Goal: Information Seeking & Learning: Find specific fact

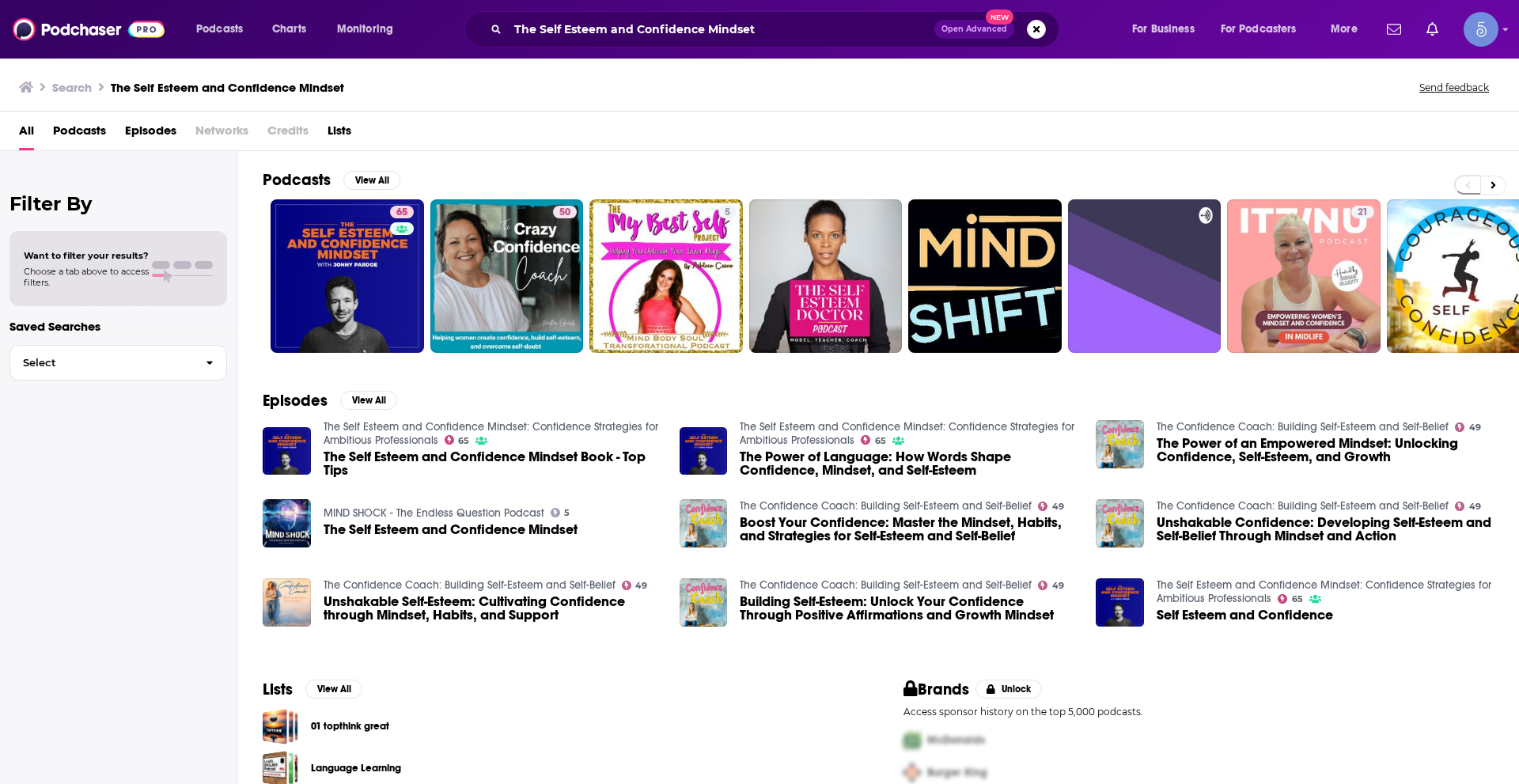
click at [636, 15] on div "The Self Esteem and Confidence Mindset Open Advanced New" at bounding box center [762, 29] width 595 height 36
click at [646, 29] on input "The Self Esteem and Confidence Mindset" at bounding box center [721, 29] width 426 height 25
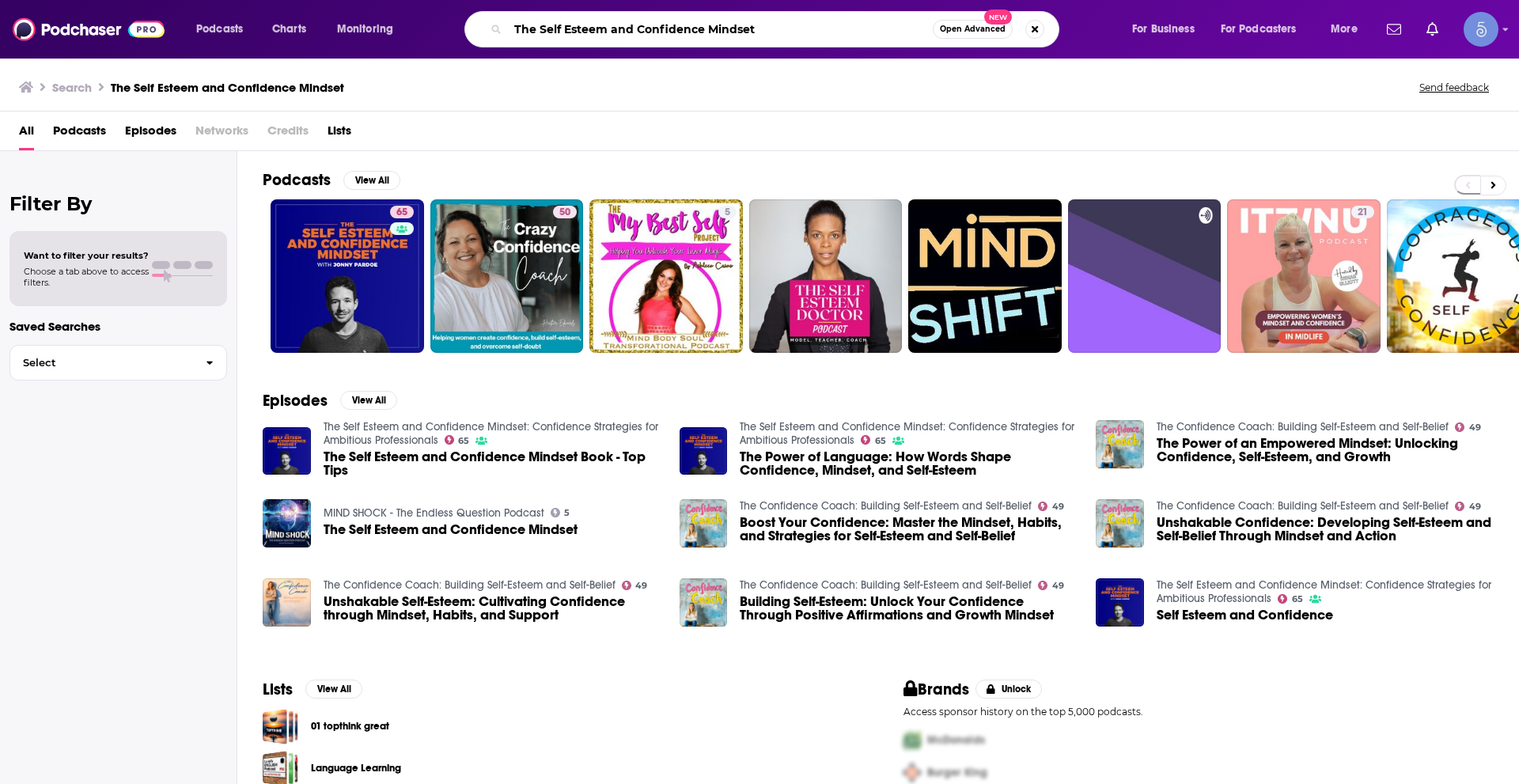
click at [646, 29] on input "The Self Esteem and Confidence Mindset" at bounding box center [720, 29] width 425 height 25
paste input "Soul Aligned Self Care"
type input "Soul Aligned Self Care"
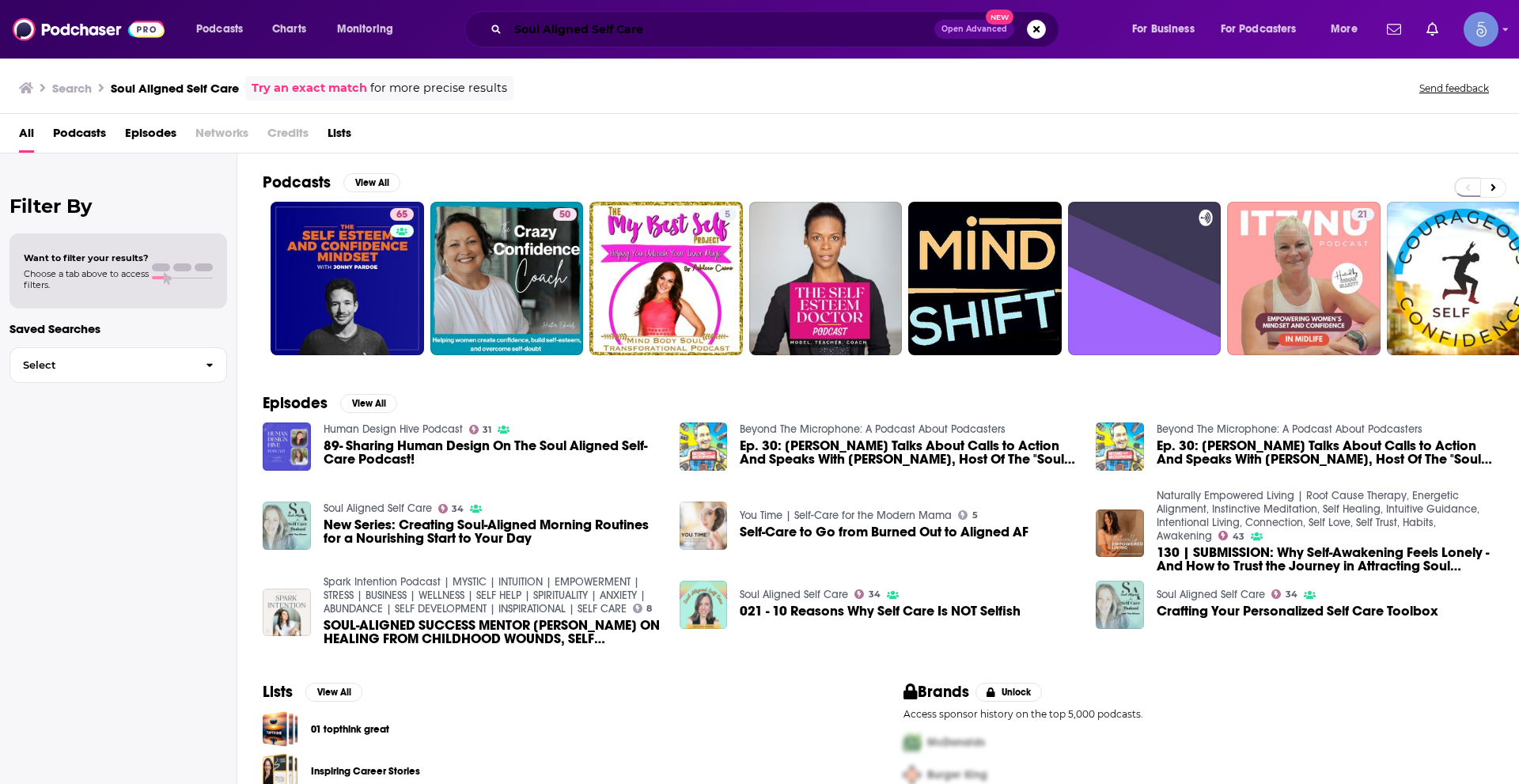
click at [714, 24] on input "Soul Aligned Self Care" at bounding box center [721, 29] width 426 height 25
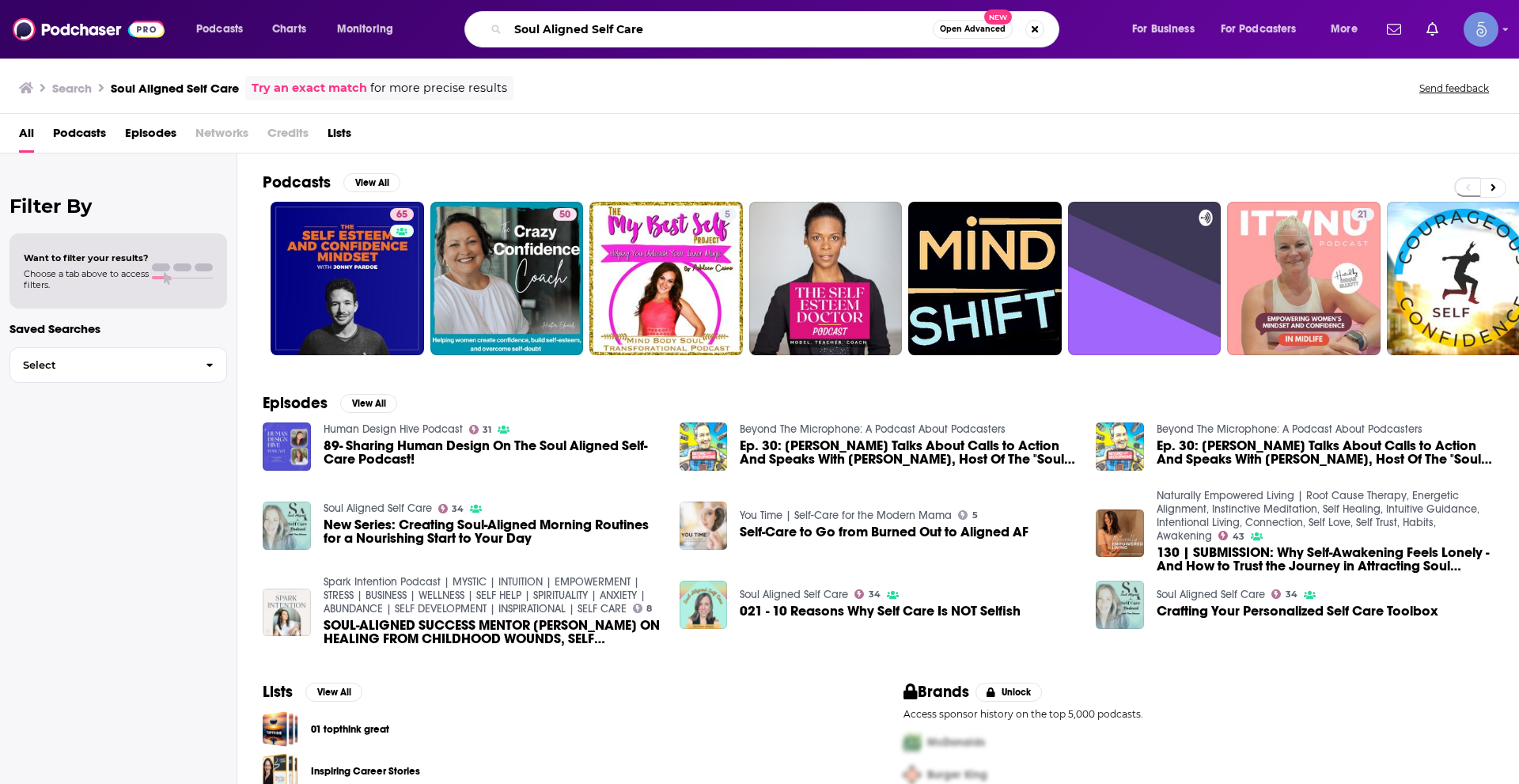
click at [646, 24] on input "Soul Aligned Self Care" at bounding box center [720, 29] width 425 height 25
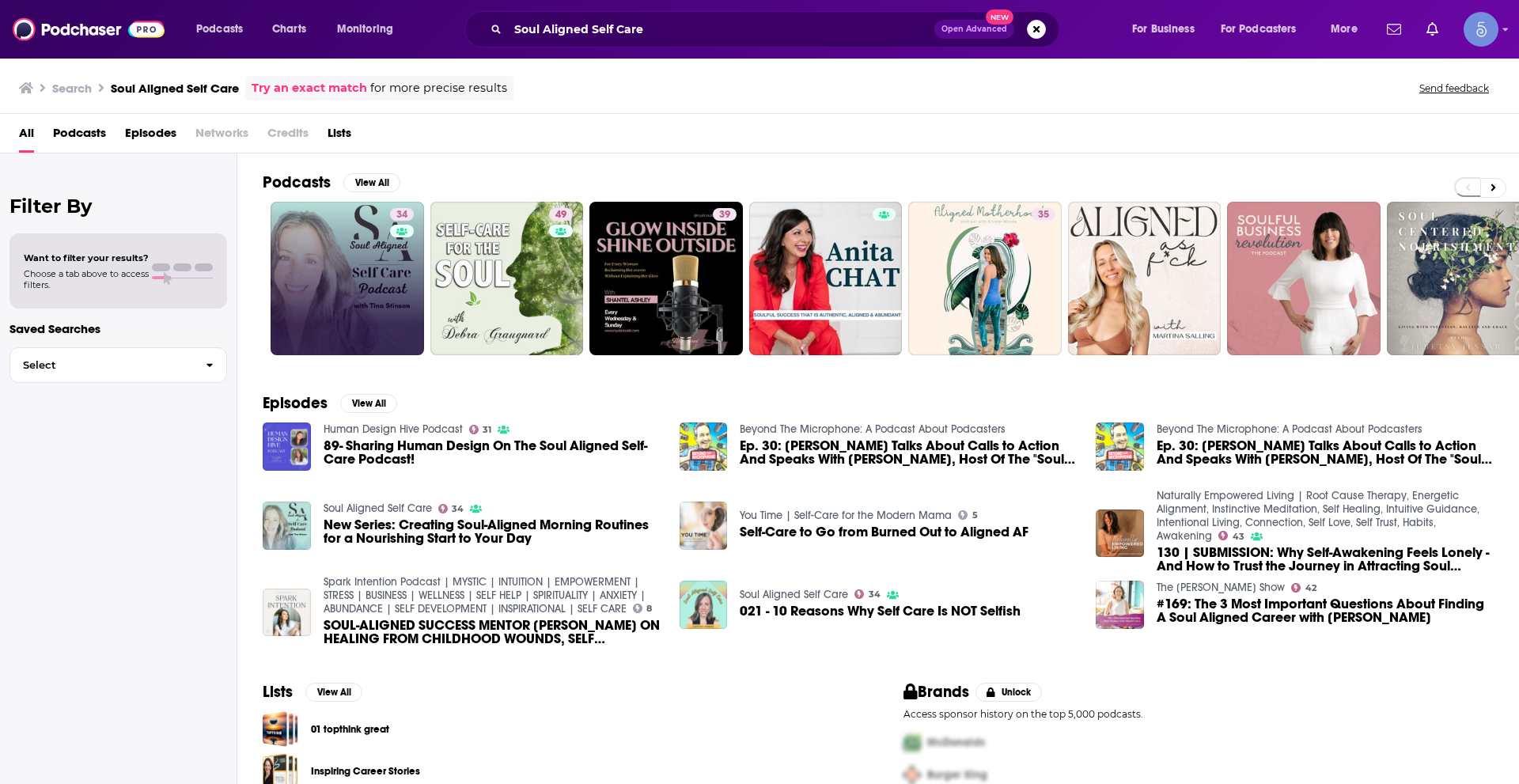
click at [374, 244] on div "Has guests" at bounding box center [400, 254] width 65 height 24
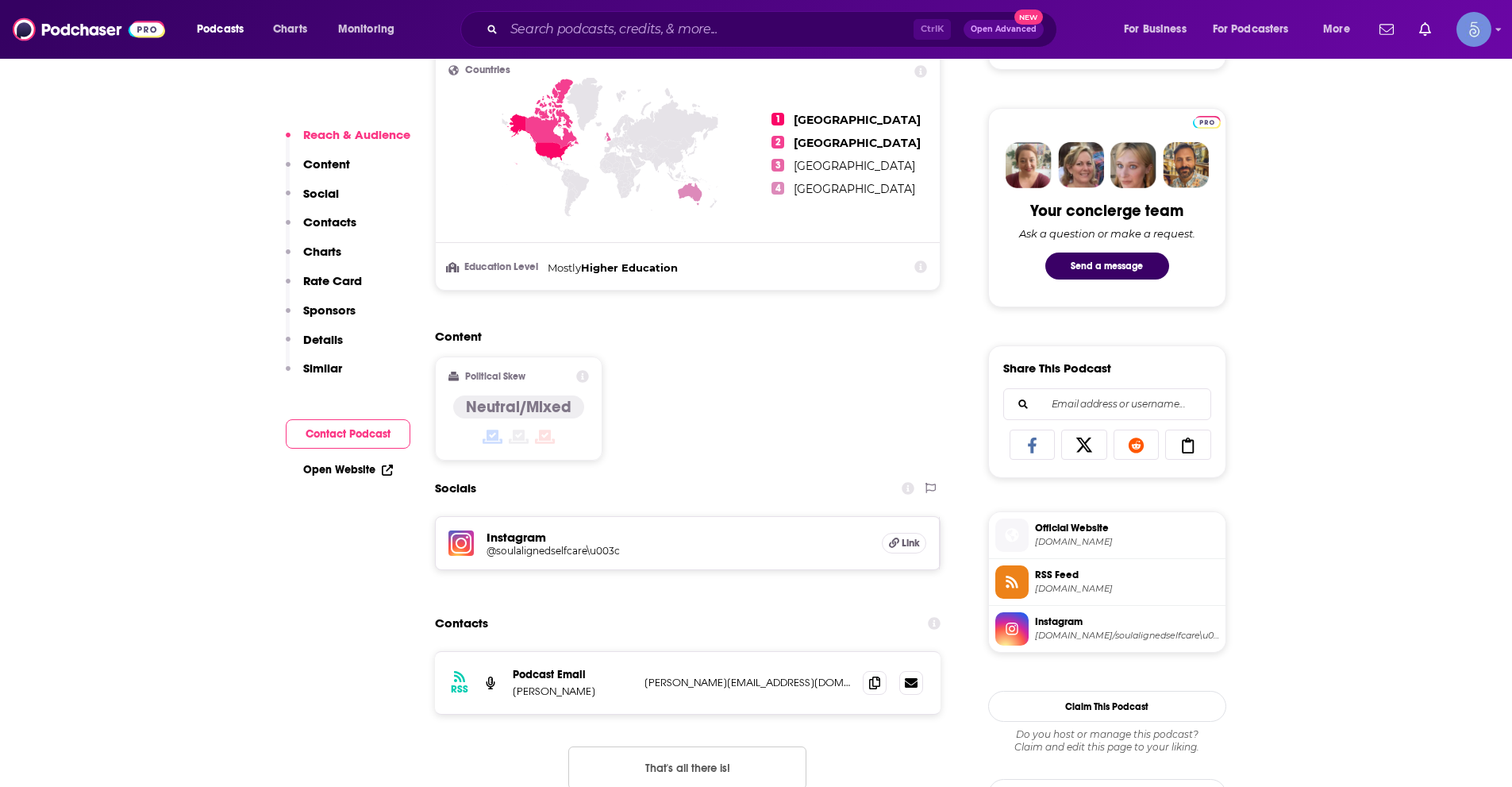
scroll to position [953, 0]
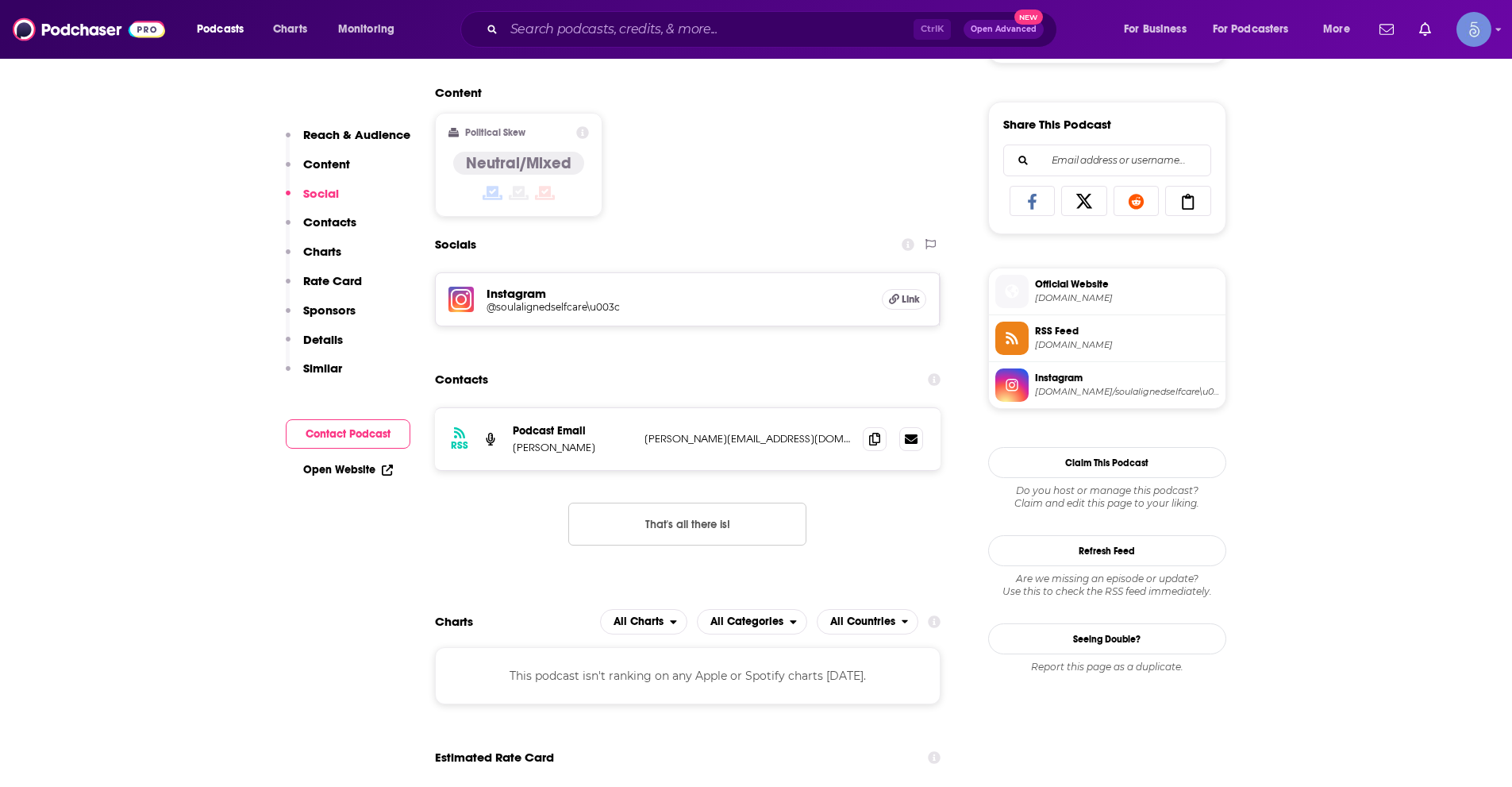
click at [529, 309] on h5 "@soulalignedselfcare\u003c" at bounding box center [613, 307] width 254 height 12
click at [645, 15] on div "Ctrl K Open Advanced New" at bounding box center [759, 29] width 597 height 36
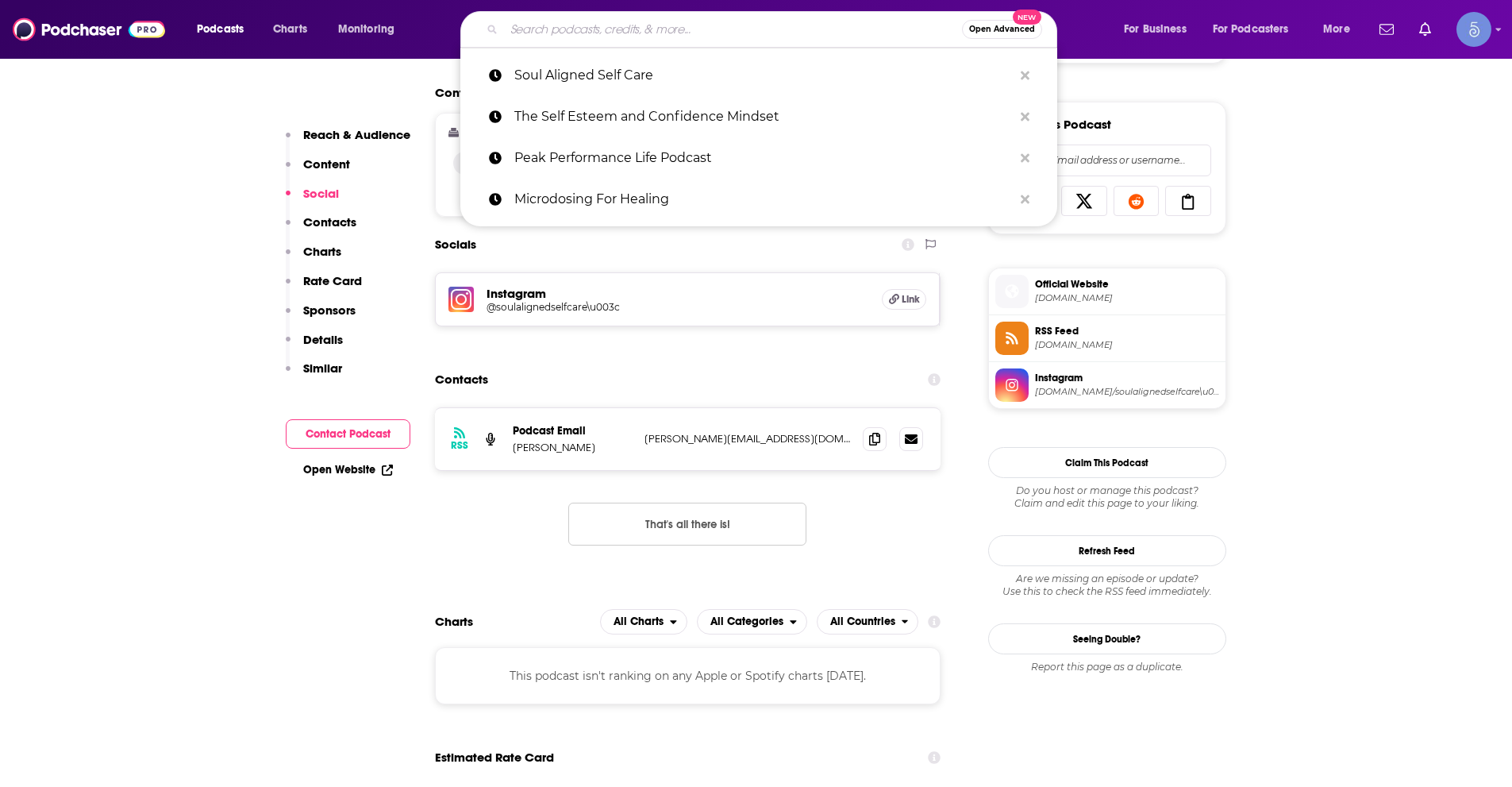
click at [650, 26] on input "Search podcasts, credits, & more..." at bounding box center [733, 29] width 459 height 25
paste input "Bioenergetics Beat Podcast"
type input "Bioenergetics Beat Podcast"
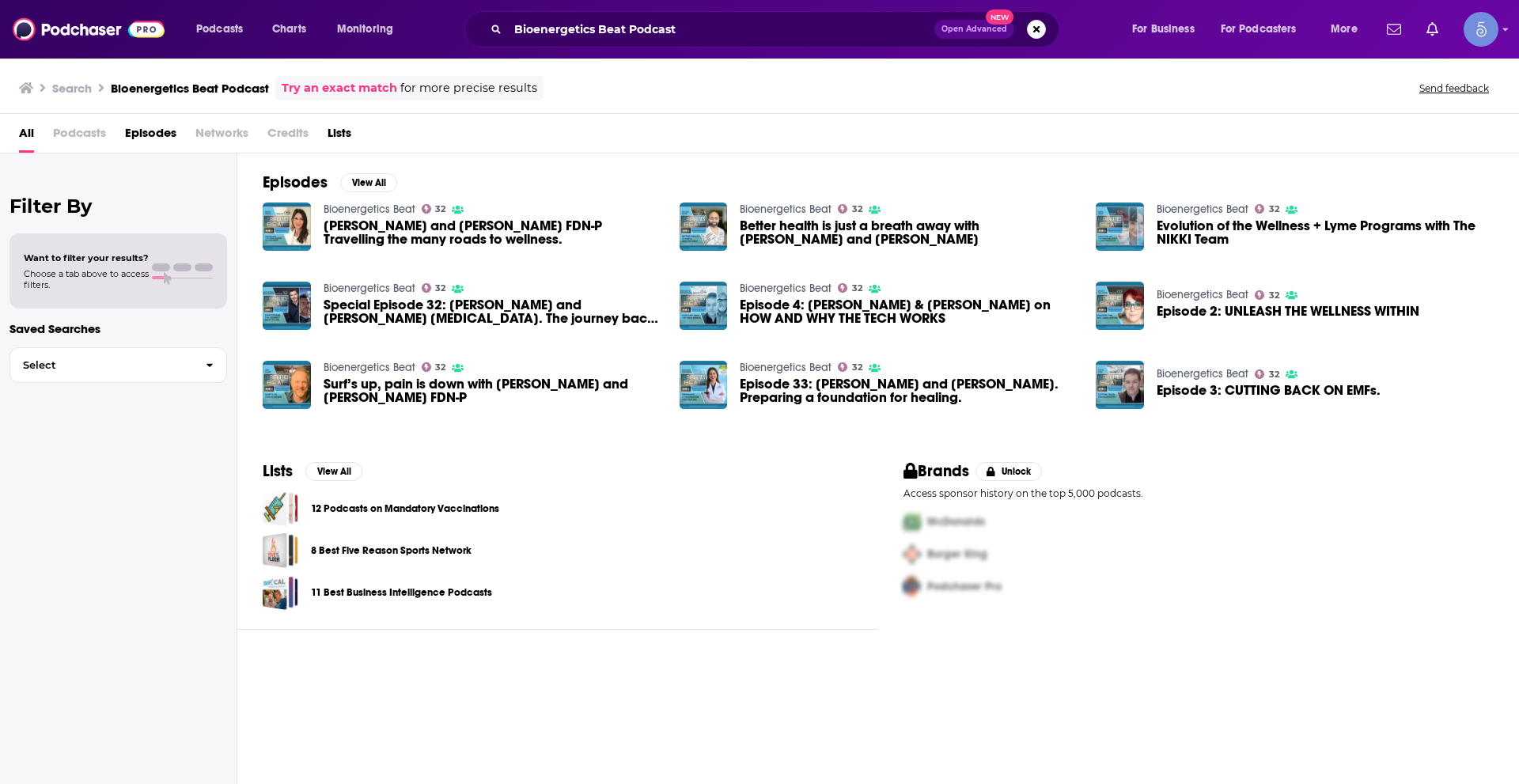
click at [388, 208] on link "Bioenergetics Beat" at bounding box center [369, 208] width 92 height 14
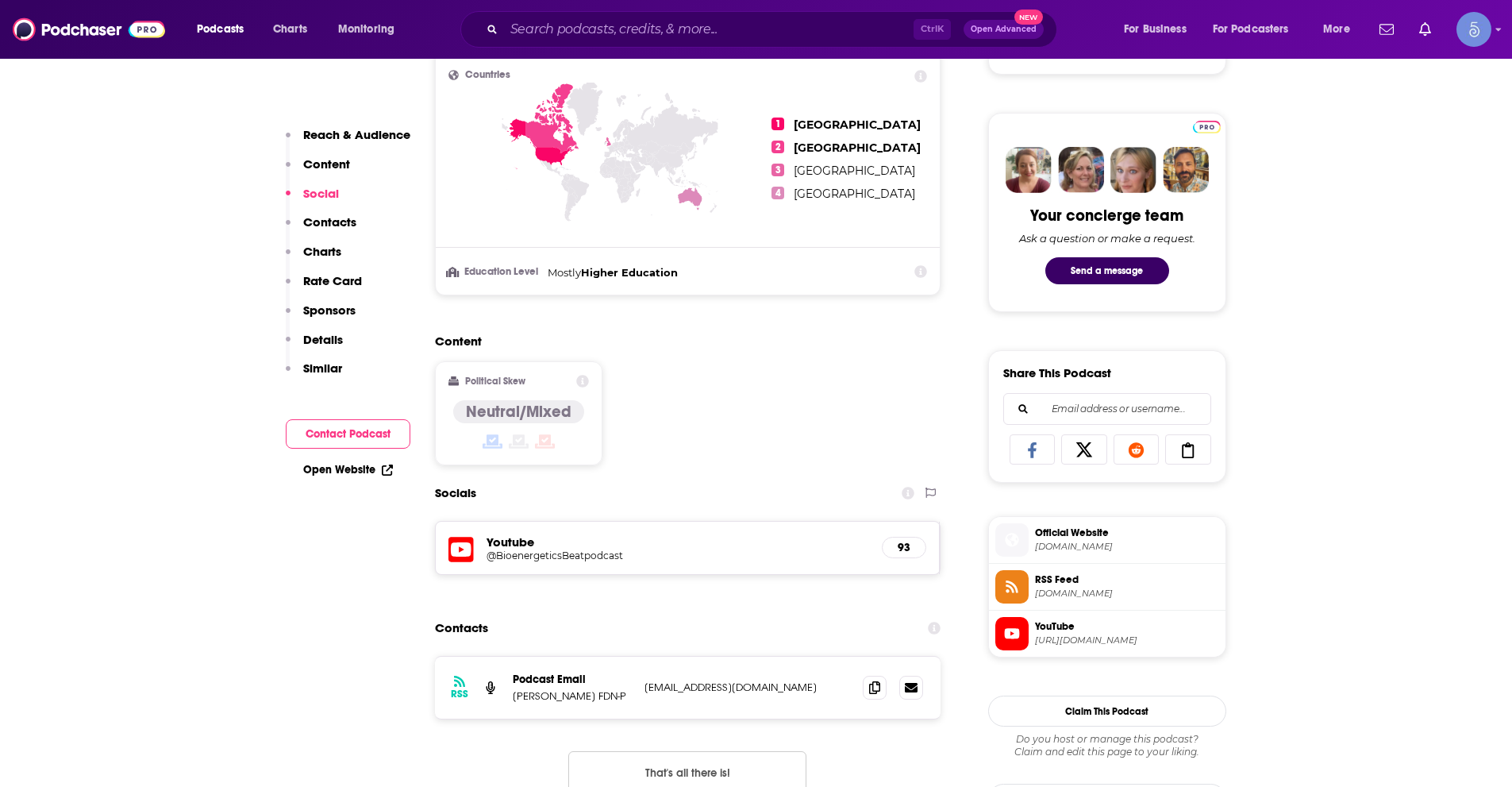
scroll to position [953, 0]
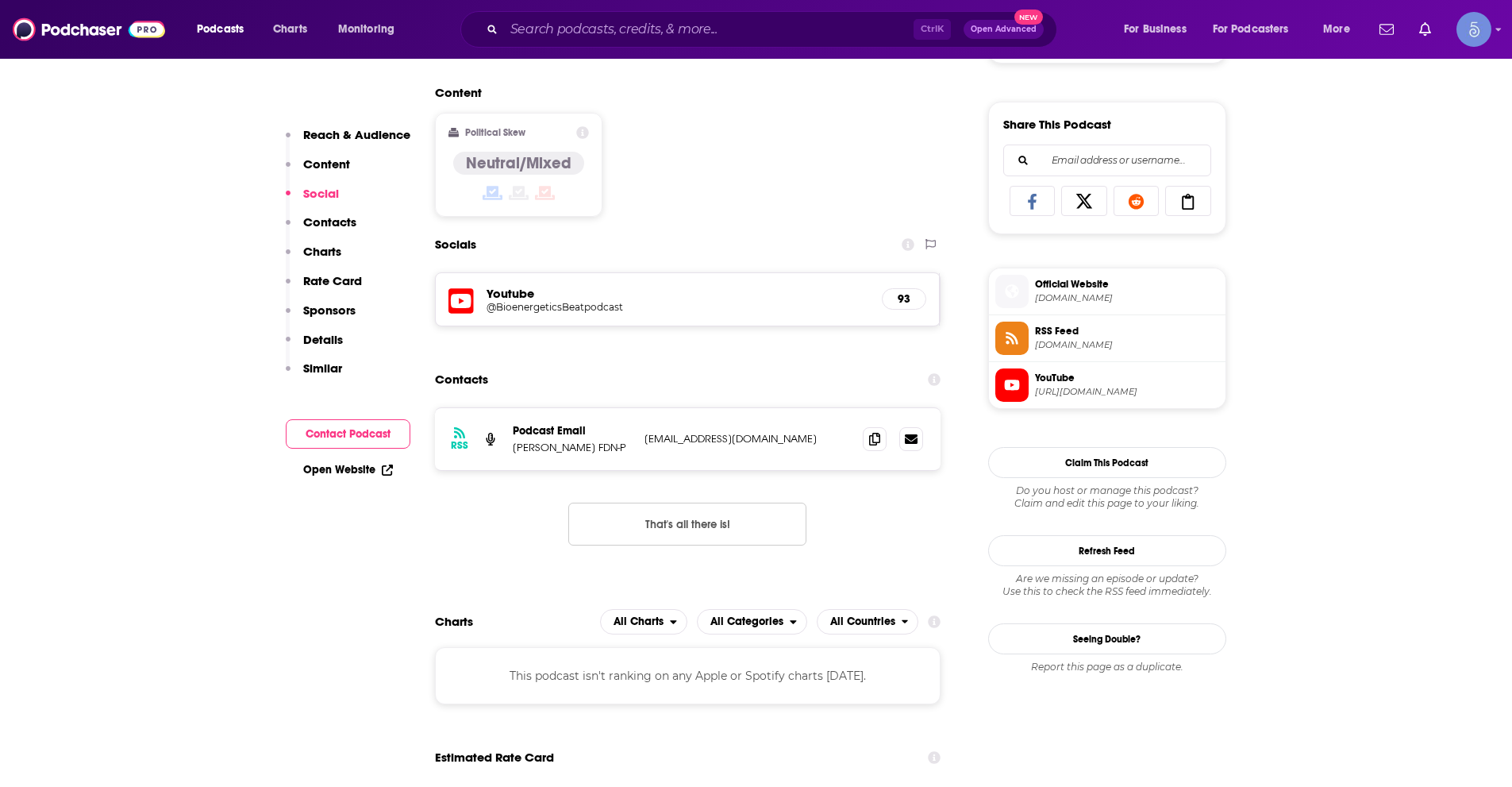
click at [564, 307] on h5 "@BioenergeticsBeatpodcast" at bounding box center [613, 307] width 254 height 12
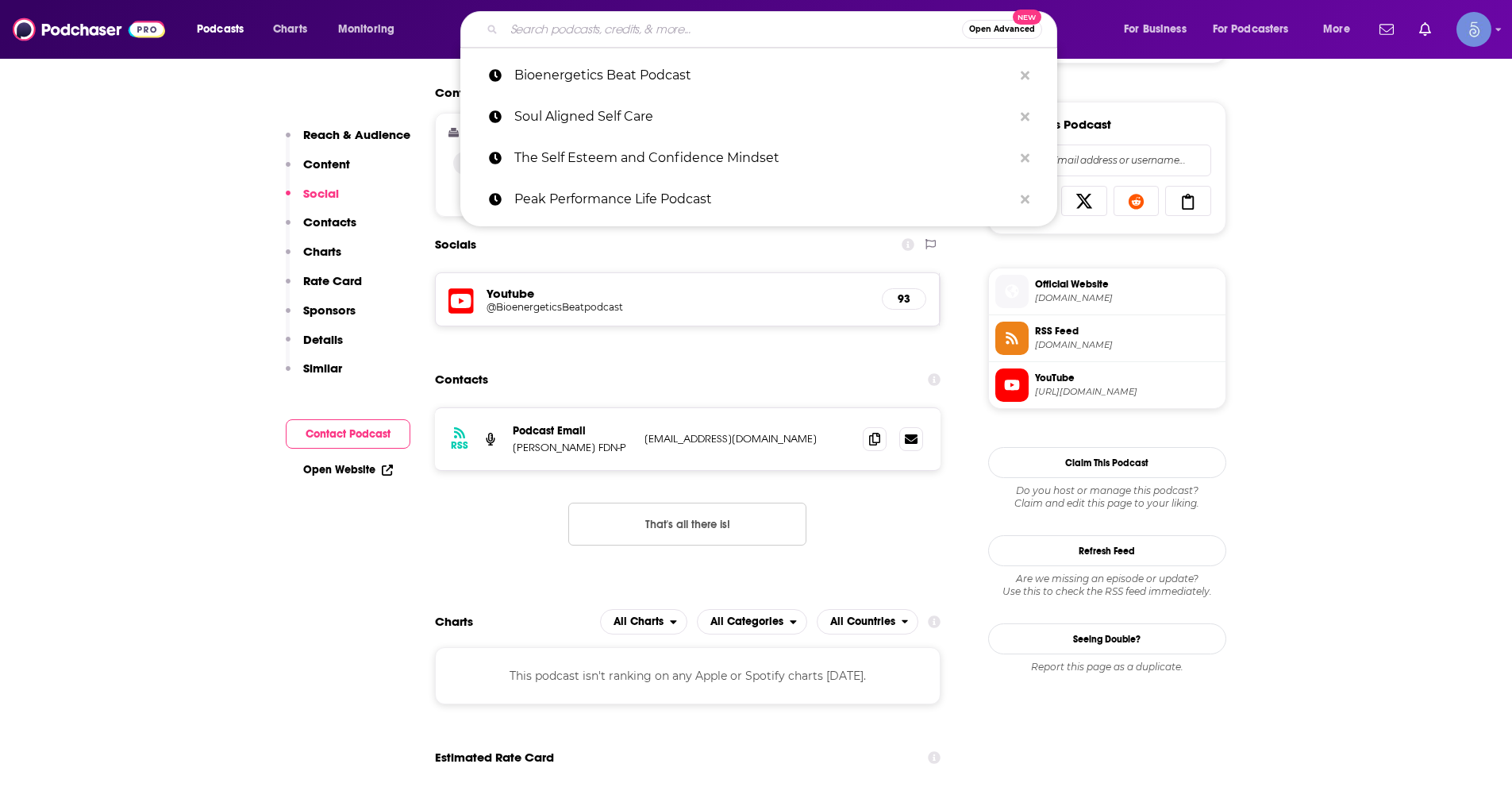
click at [577, 20] on input "Search podcasts, credits, & more..." at bounding box center [733, 29] width 459 height 25
paste input "Manifest With [PERSON_NAME]"
type input "Manifest With [PERSON_NAME]"
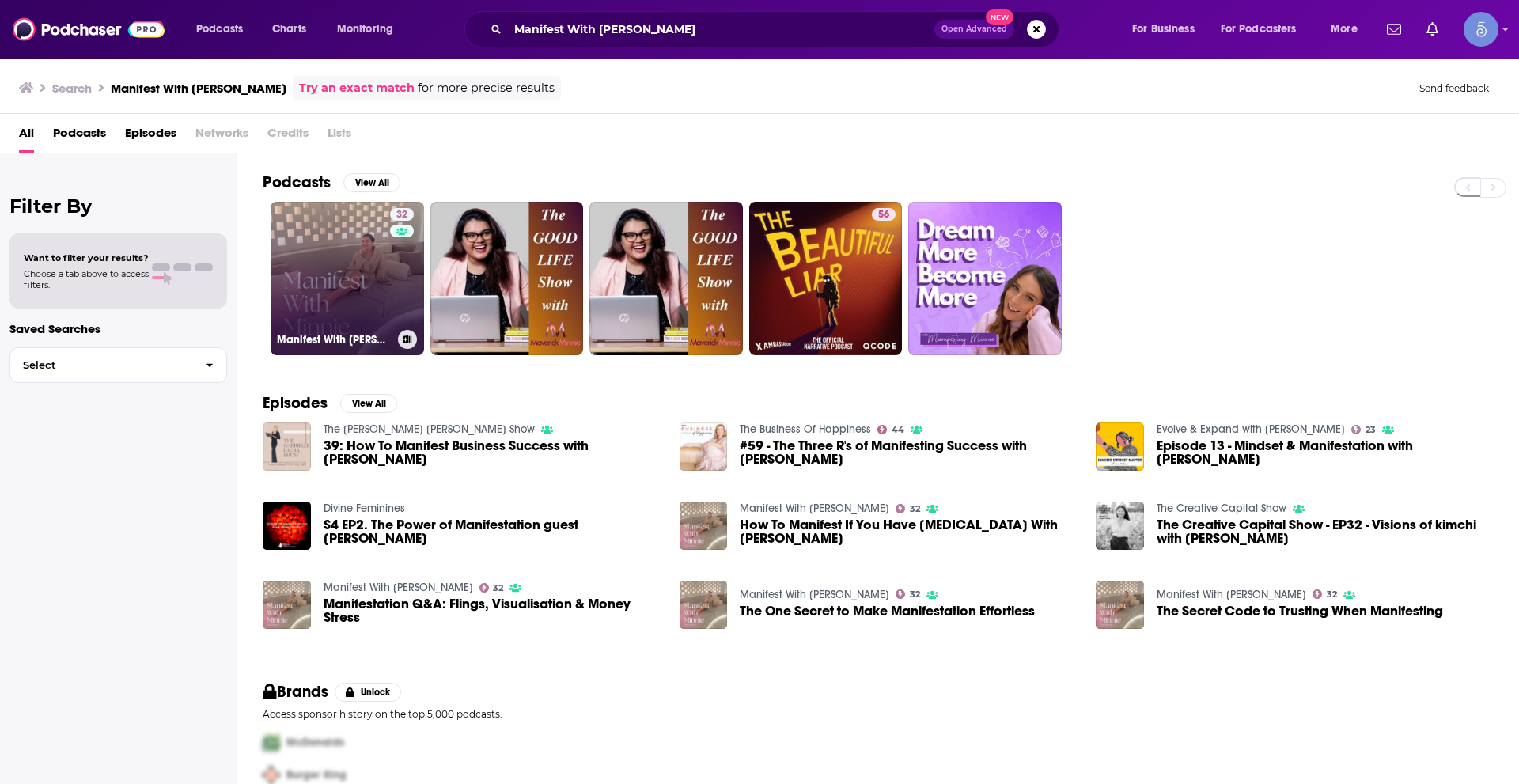
click at [326, 287] on link "32 Manifest With [PERSON_NAME]" at bounding box center [346, 278] width 153 height 153
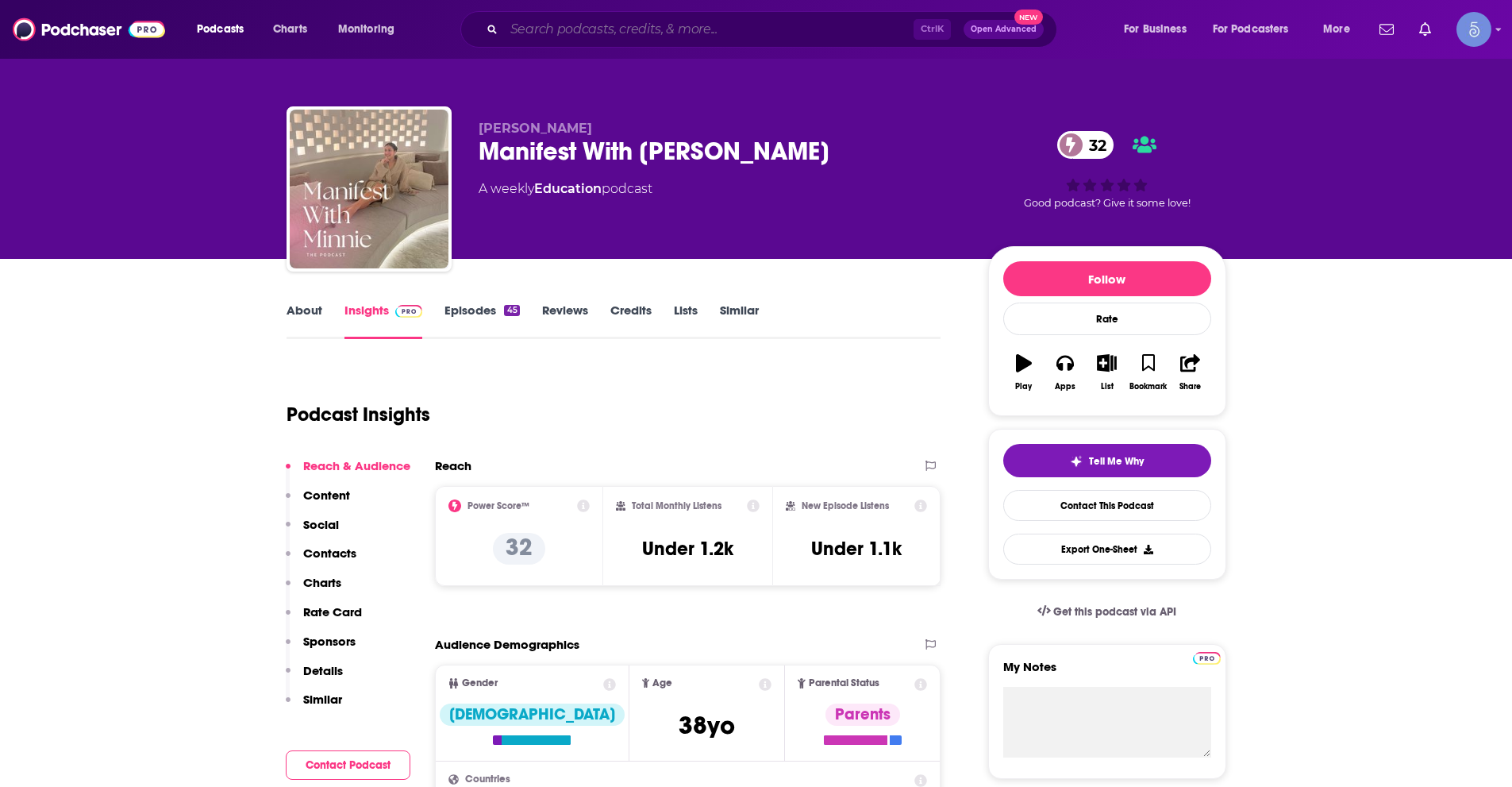
click at [558, 28] on input "Search podcasts, credits, & more..." at bounding box center [709, 29] width 409 height 25
paste input "The [PERSON_NAME] Show"
type input "The [PERSON_NAME] Show"
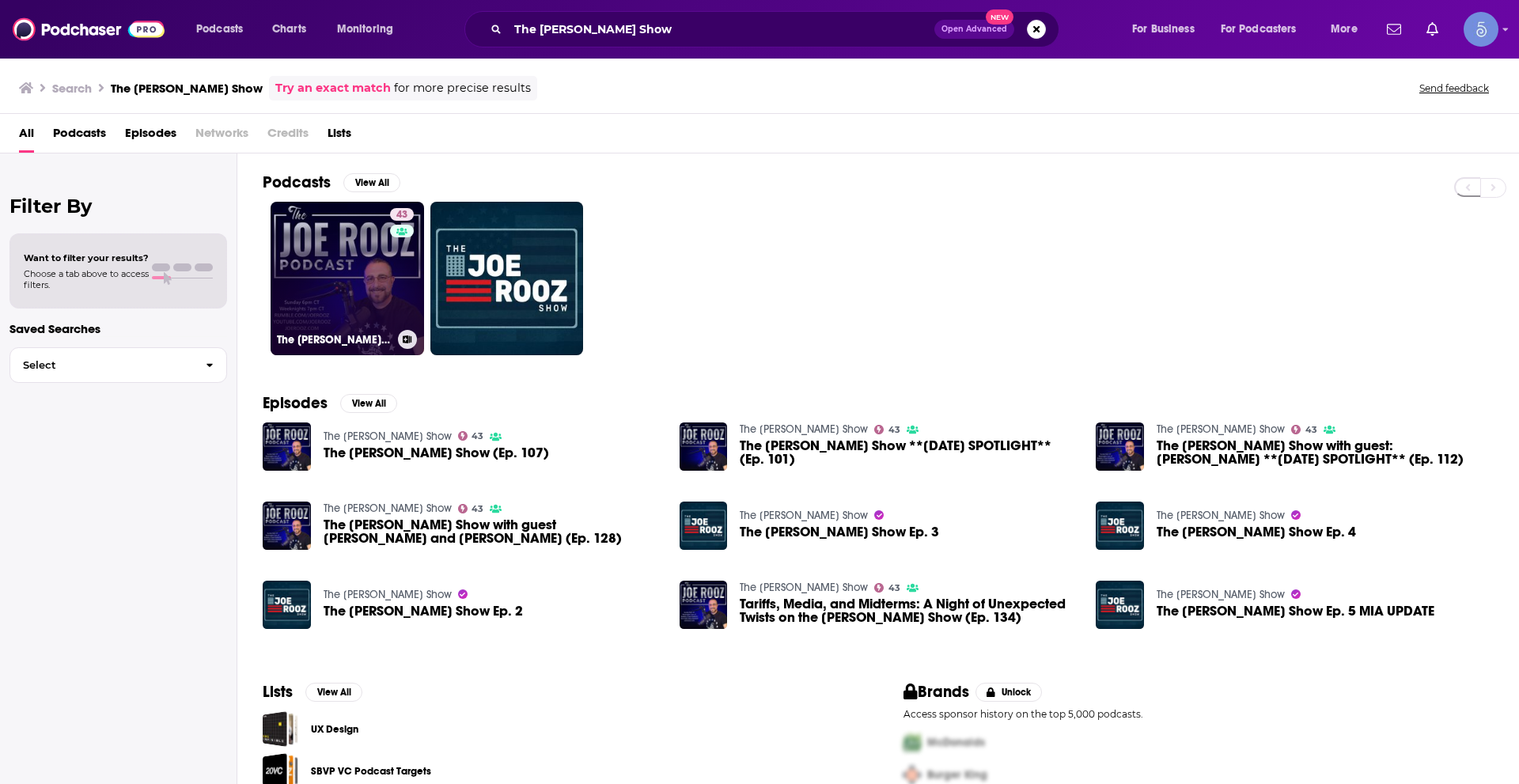
click at [326, 267] on link "43 The [PERSON_NAME] Show" at bounding box center [346, 278] width 153 height 153
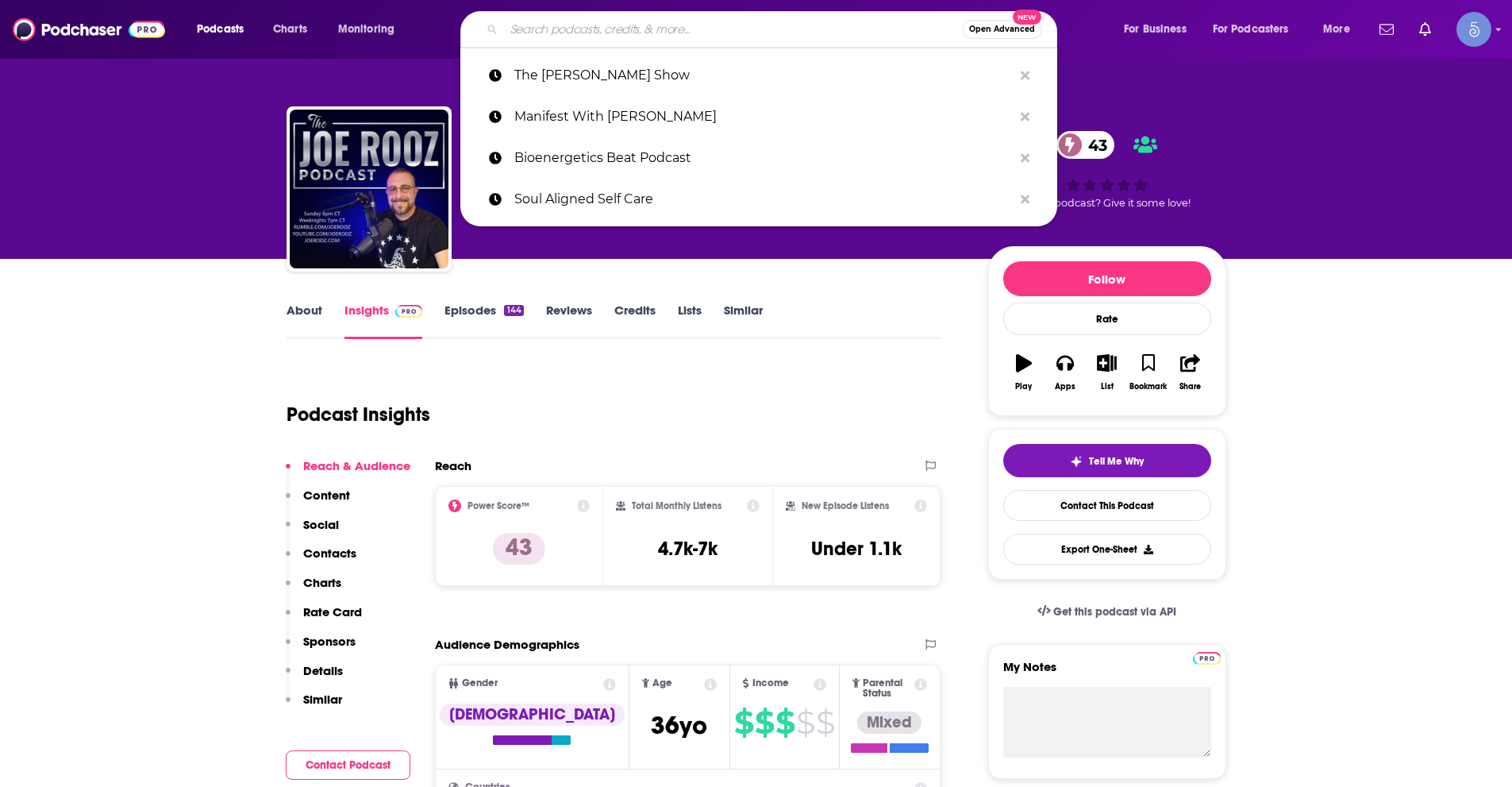
click at [625, 34] on input "Search podcasts, credits, & more..." at bounding box center [733, 29] width 459 height 25
paste input "The Over 50 Health & Wellness Podcast"
type input "The Over 50 Health & Wellness Podcast"
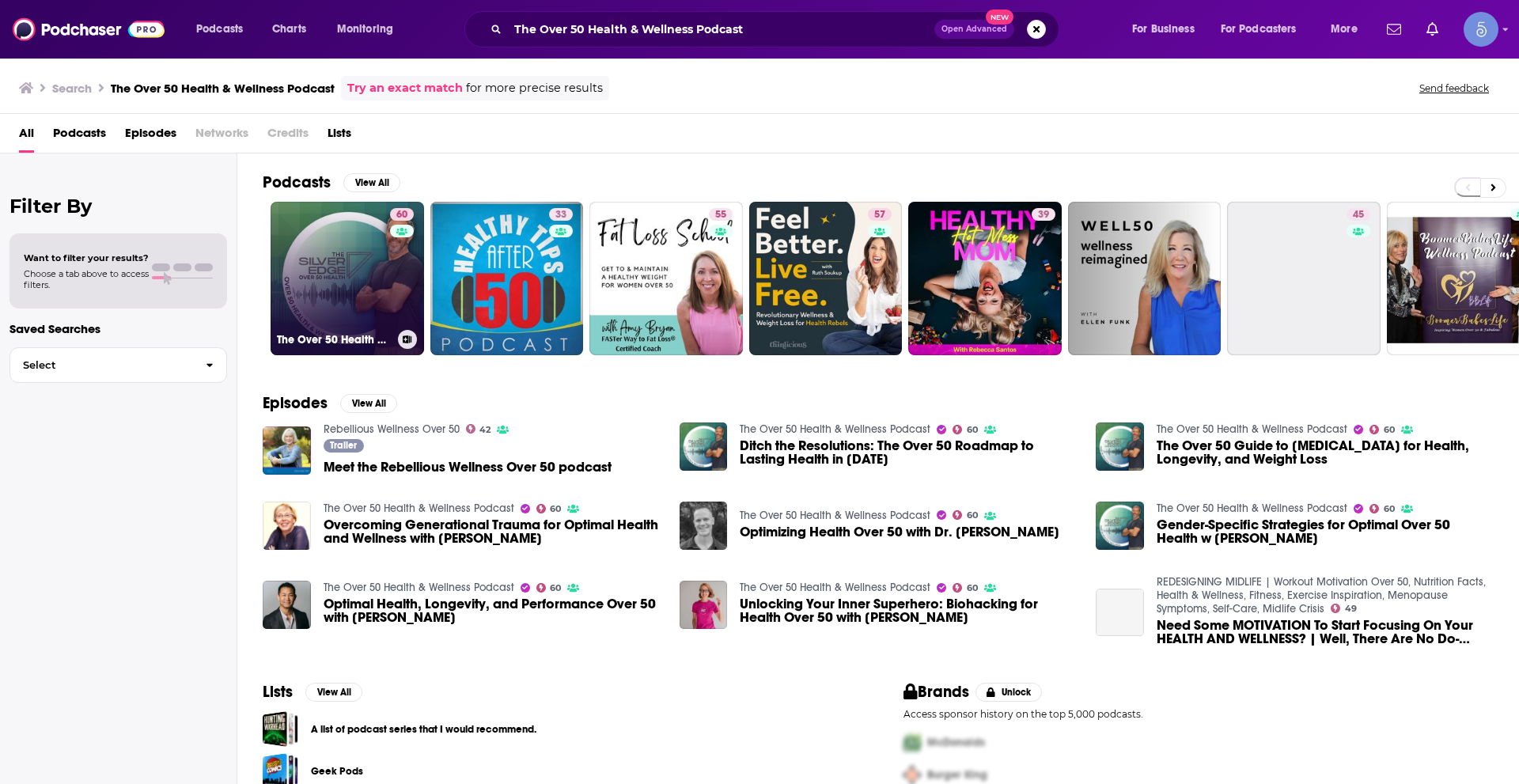
click at [376, 281] on link "60 The Over 50 Health & Wellness Podcast" at bounding box center [346, 278] width 153 height 153
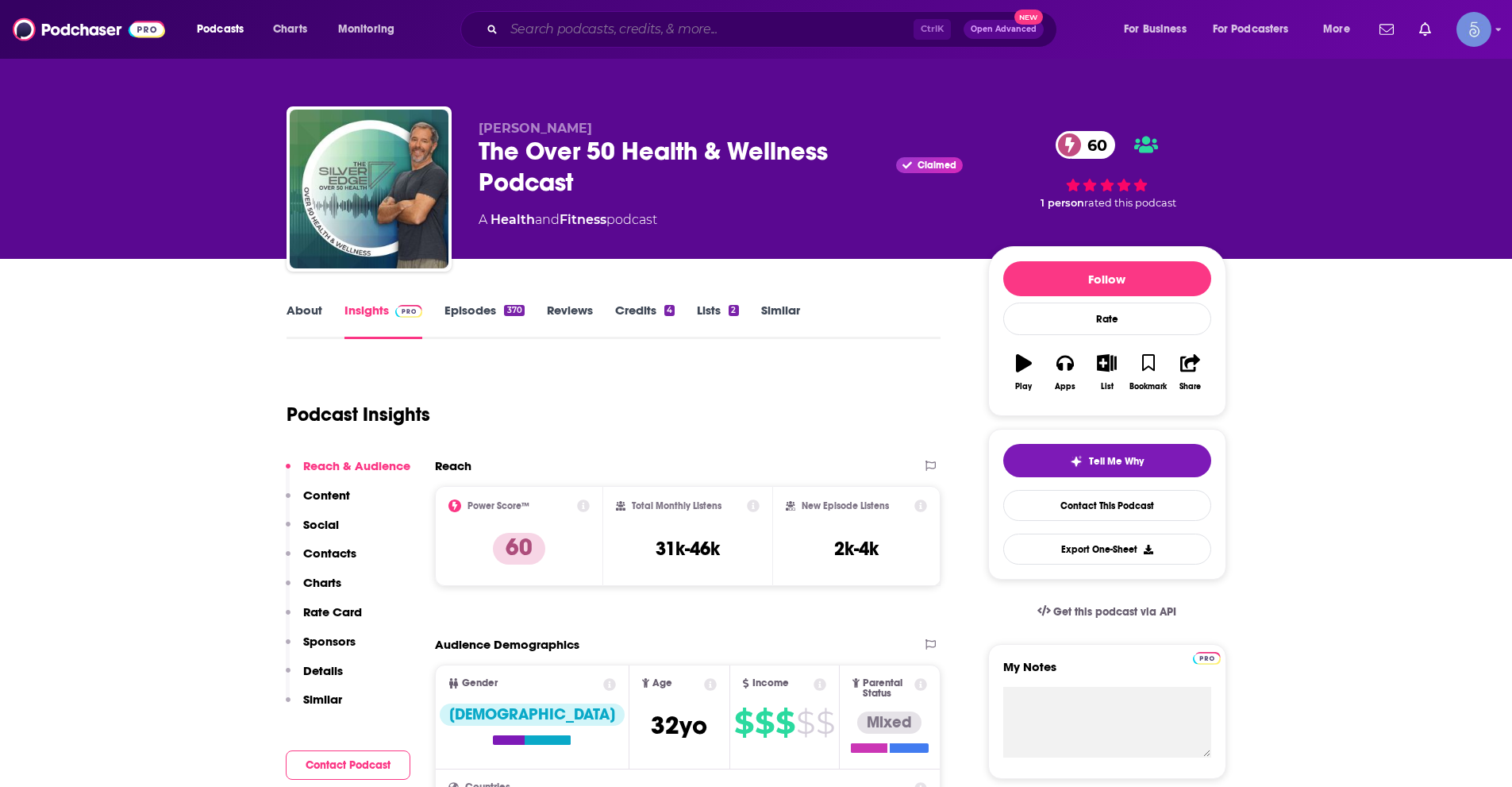
click at [580, 29] on input "Search podcasts, credits, & more..." at bounding box center [709, 29] width 409 height 25
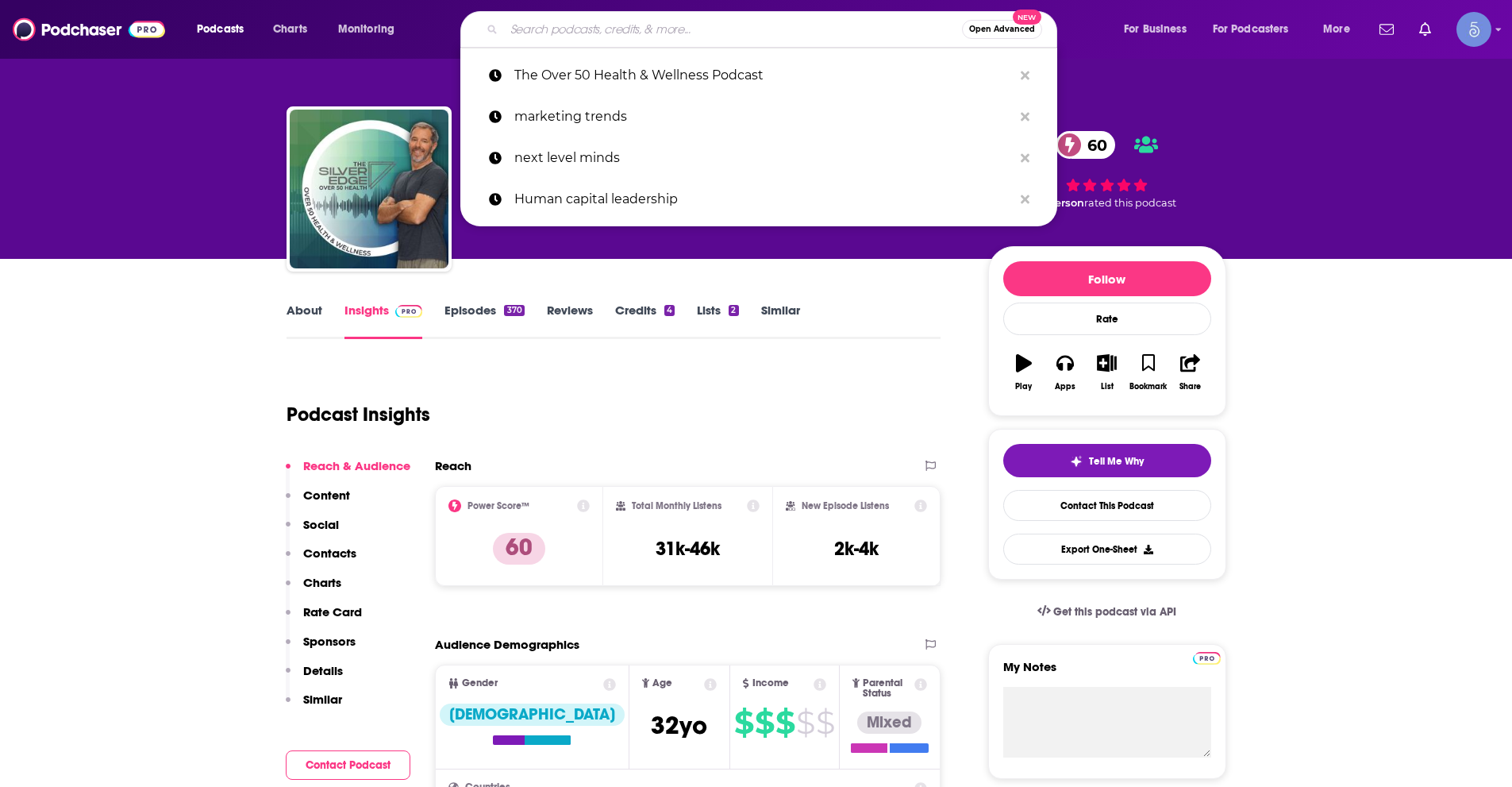
paste input "Life. On Purpose"
type input "Life. On Purpose"
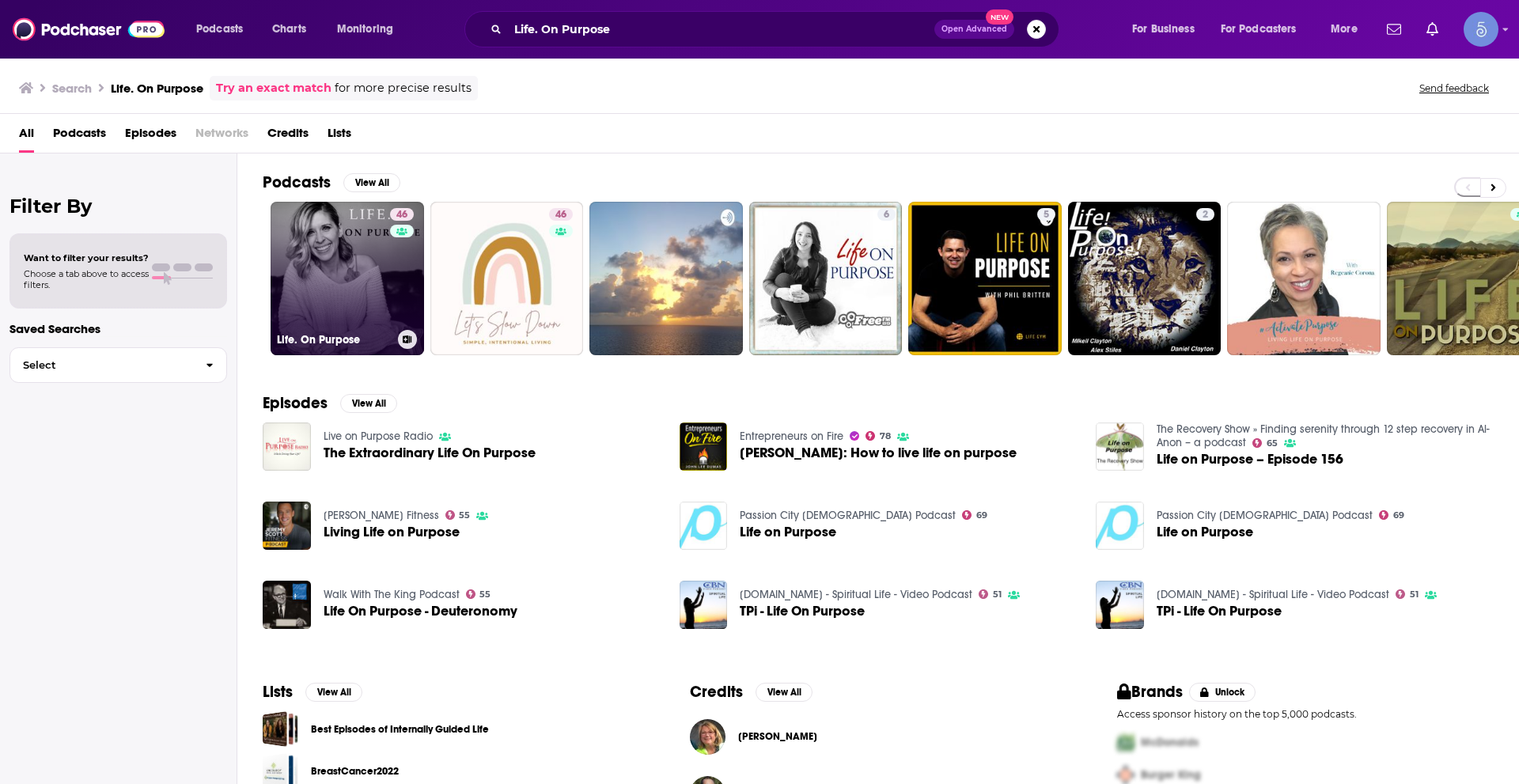
click at [363, 276] on link "46 Life. On Purpose" at bounding box center [346, 278] width 153 height 153
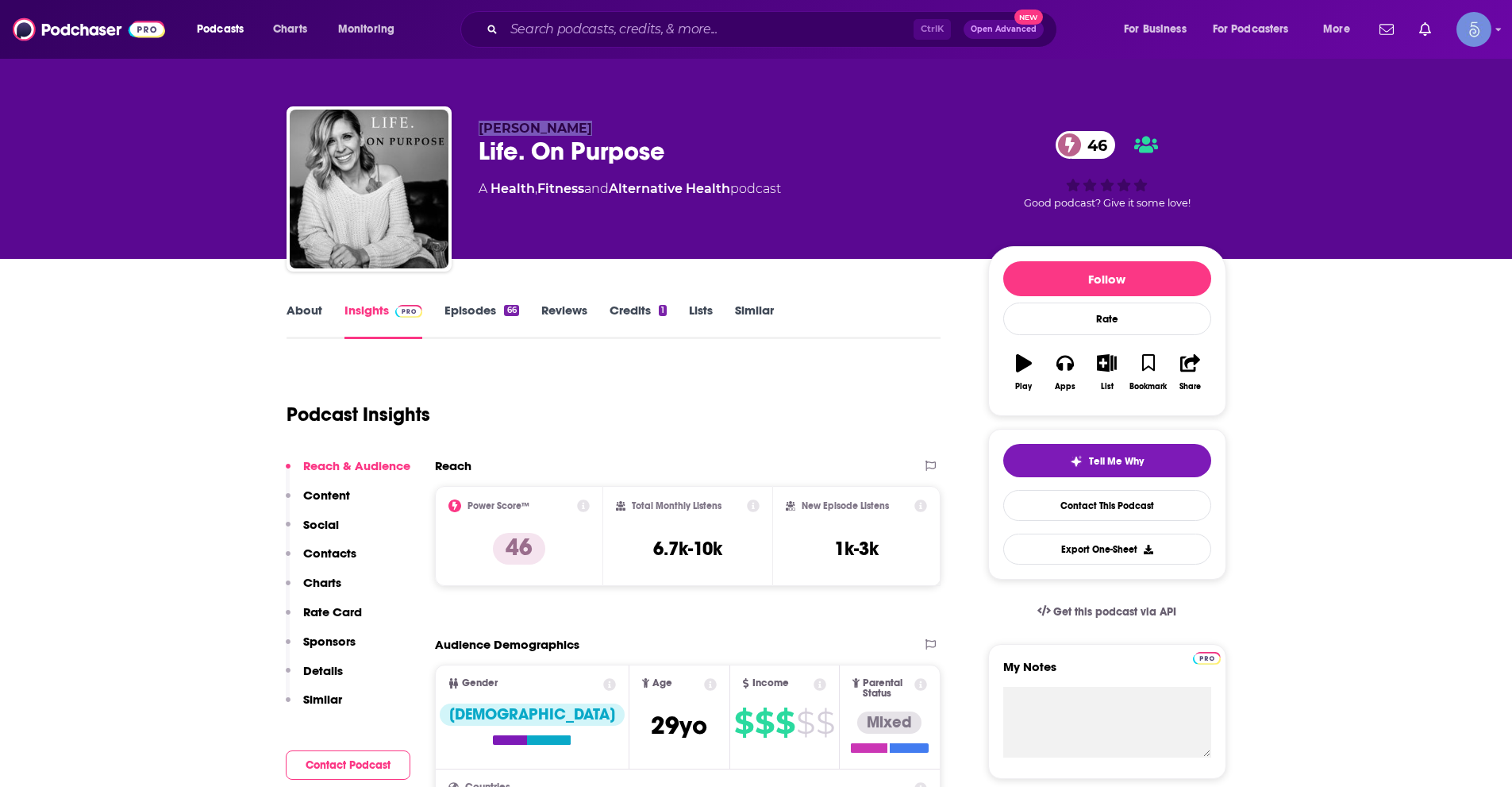
drag, startPoint x: 567, startPoint y: 127, endPoint x: 482, endPoint y: 129, distance: 85.0
click at [482, 129] on p "[PERSON_NAME]" at bounding box center [721, 128] width 484 height 15
copy span "[PERSON_NAME]"
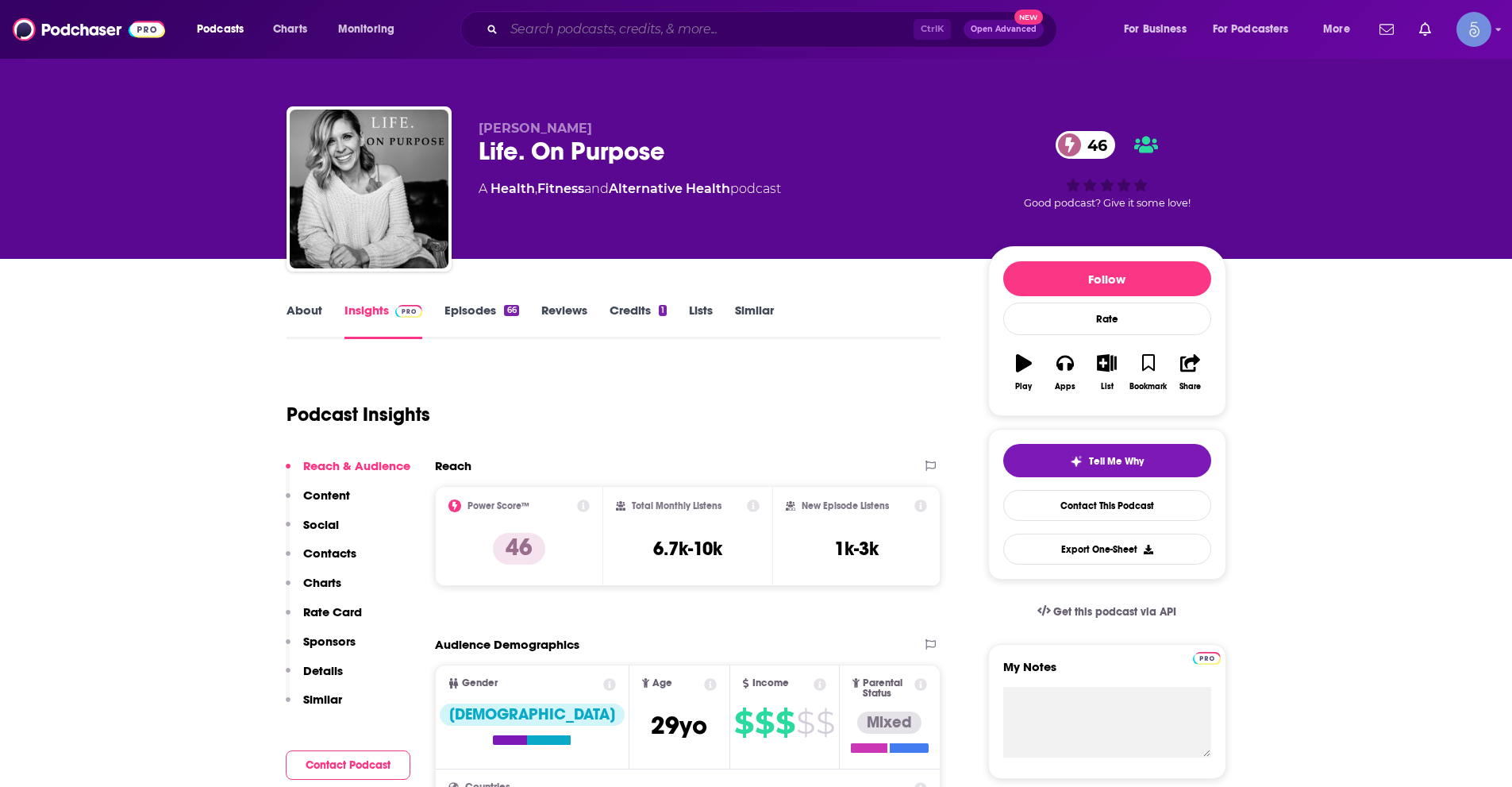
click at [751, 29] on input "Search podcasts, credits, & more..." at bounding box center [709, 29] width 409 height 25
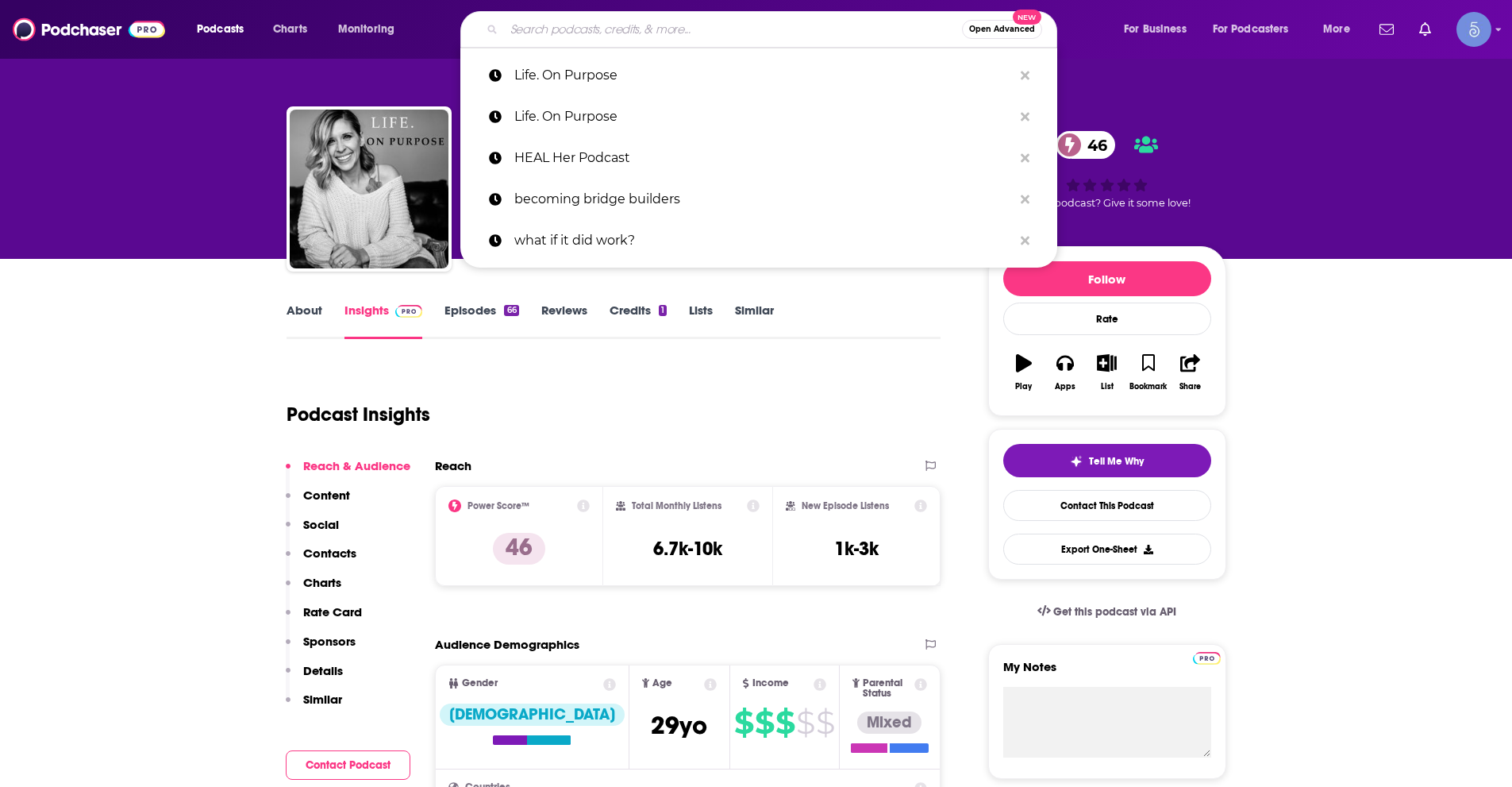
paste input "Leveraging AI"
type input "Leveraging AI"
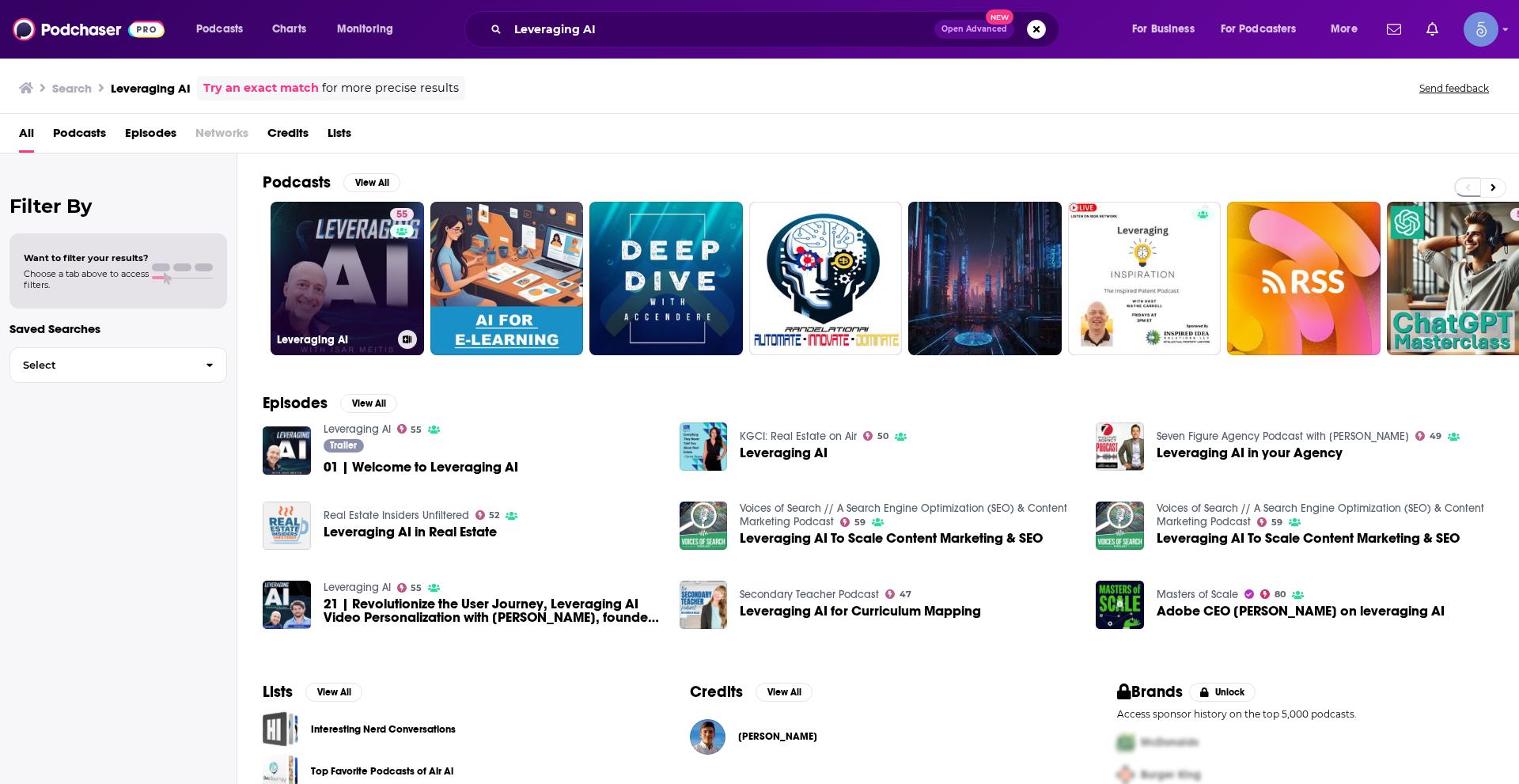
click at [366, 295] on link "55 Leveraging AI" at bounding box center [346, 278] width 153 height 153
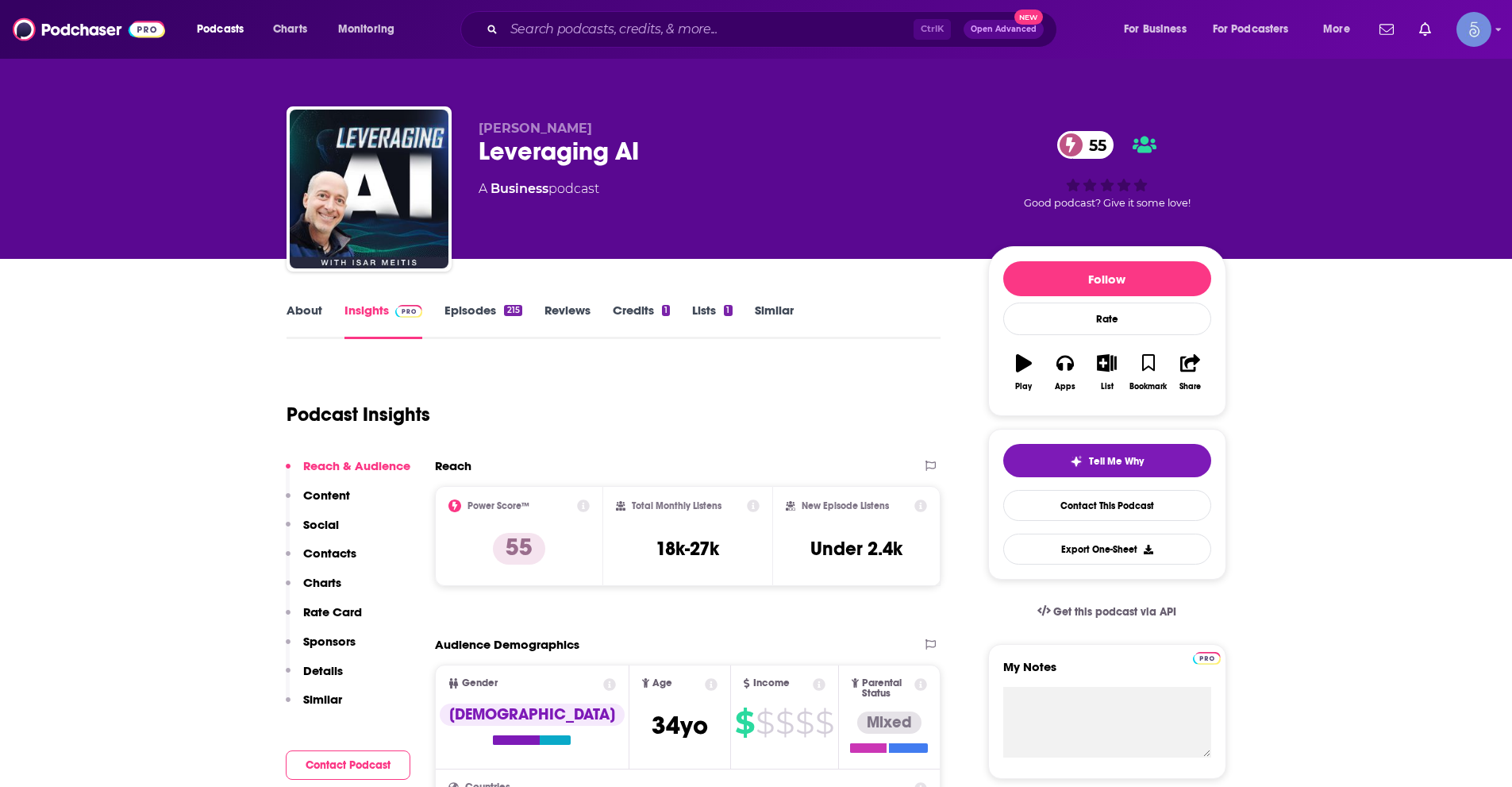
click at [518, 127] on span "[PERSON_NAME]" at bounding box center [535, 128] width 114 height 15
click at [517, 127] on span "[PERSON_NAME]" at bounding box center [535, 128] width 114 height 15
copy p "[PERSON_NAME]"
